Goal: Task Accomplishment & Management: Manage account settings

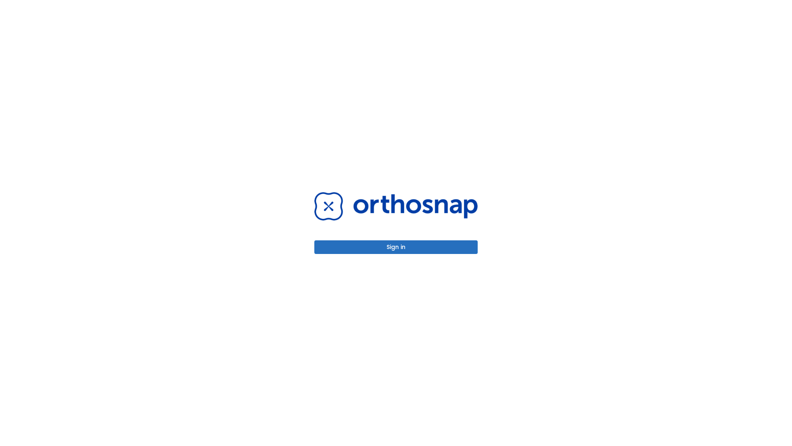
click at [396, 247] on button "Sign in" at bounding box center [395, 247] width 163 height 14
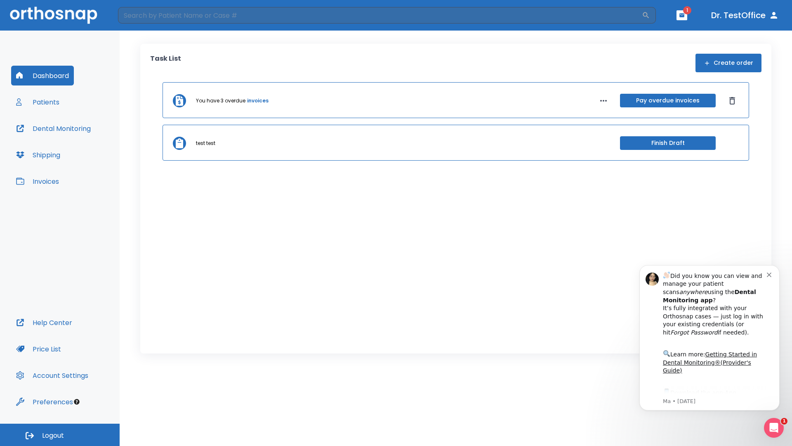
click at [60, 435] on span "Logout" at bounding box center [53, 435] width 22 height 9
